Goal: Find contact information: Find contact information

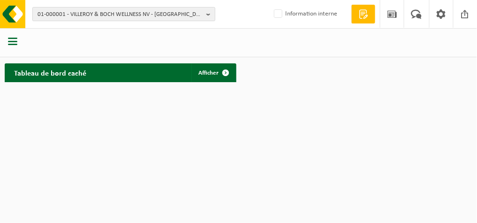
click at [209, 13] on b "button" at bounding box center [211, 14] width 8 height 13
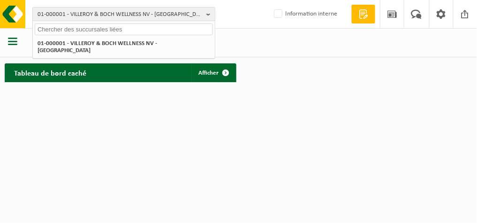
click at [149, 29] on input "text" at bounding box center [124, 29] width 178 height 12
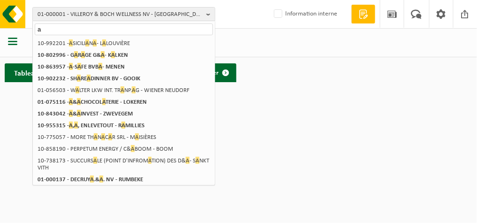
type input "a"
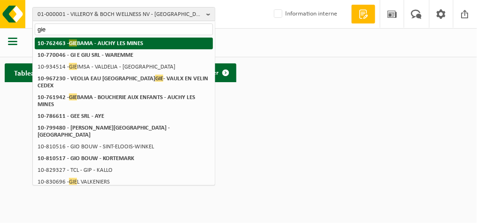
type input "gie"
click at [147, 46] on li "10-762463 - GIE BAMA - AUCHY LES MINES" at bounding box center [124, 44] width 178 height 12
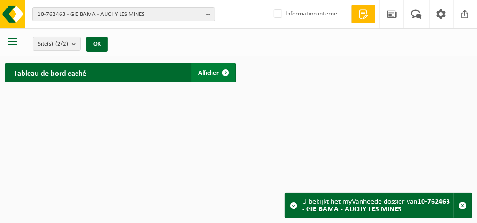
click at [213, 74] on span "Afficher" at bounding box center [209, 73] width 20 height 6
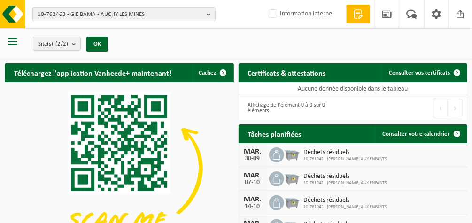
click at [15, 42] on span "button" at bounding box center [12, 41] width 9 height 9
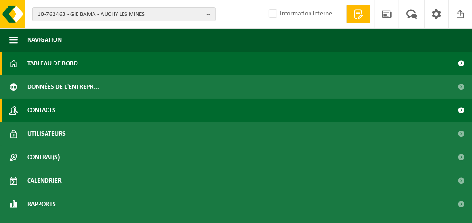
click at [53, 112] on span "Contacts" at bounding box center [41, 110] width 28 height 23
